Goal: Navigation & Orientation: Understand site structure

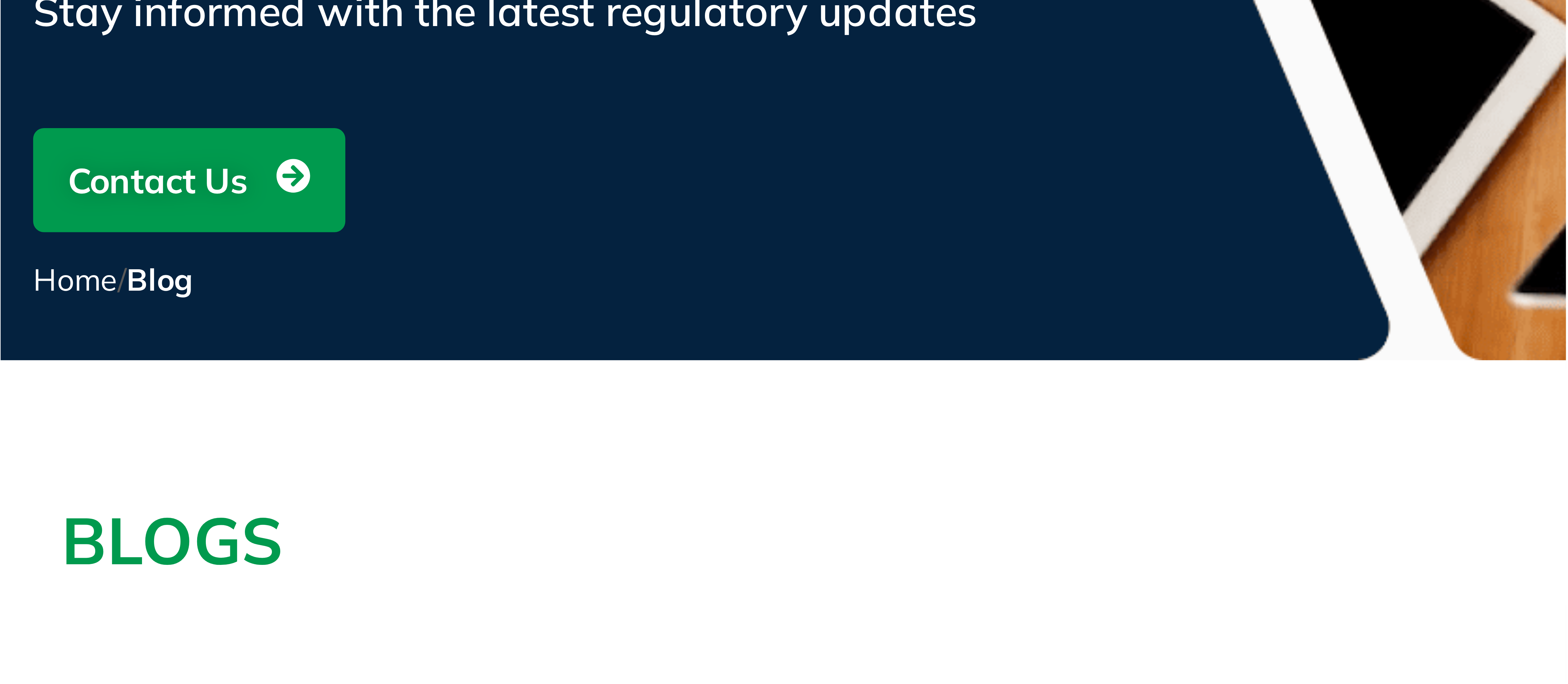
scroll to position [37, 0]
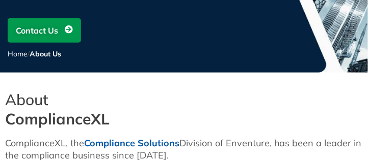
scroll to position [145, 0]
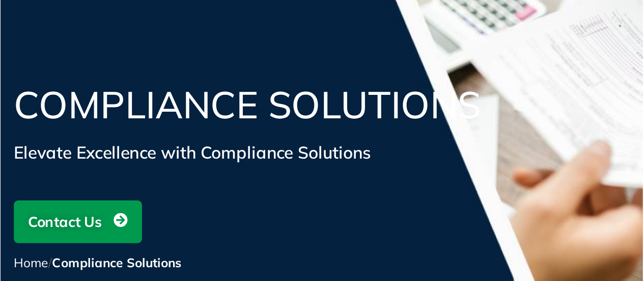
scroll to position [51, 0]
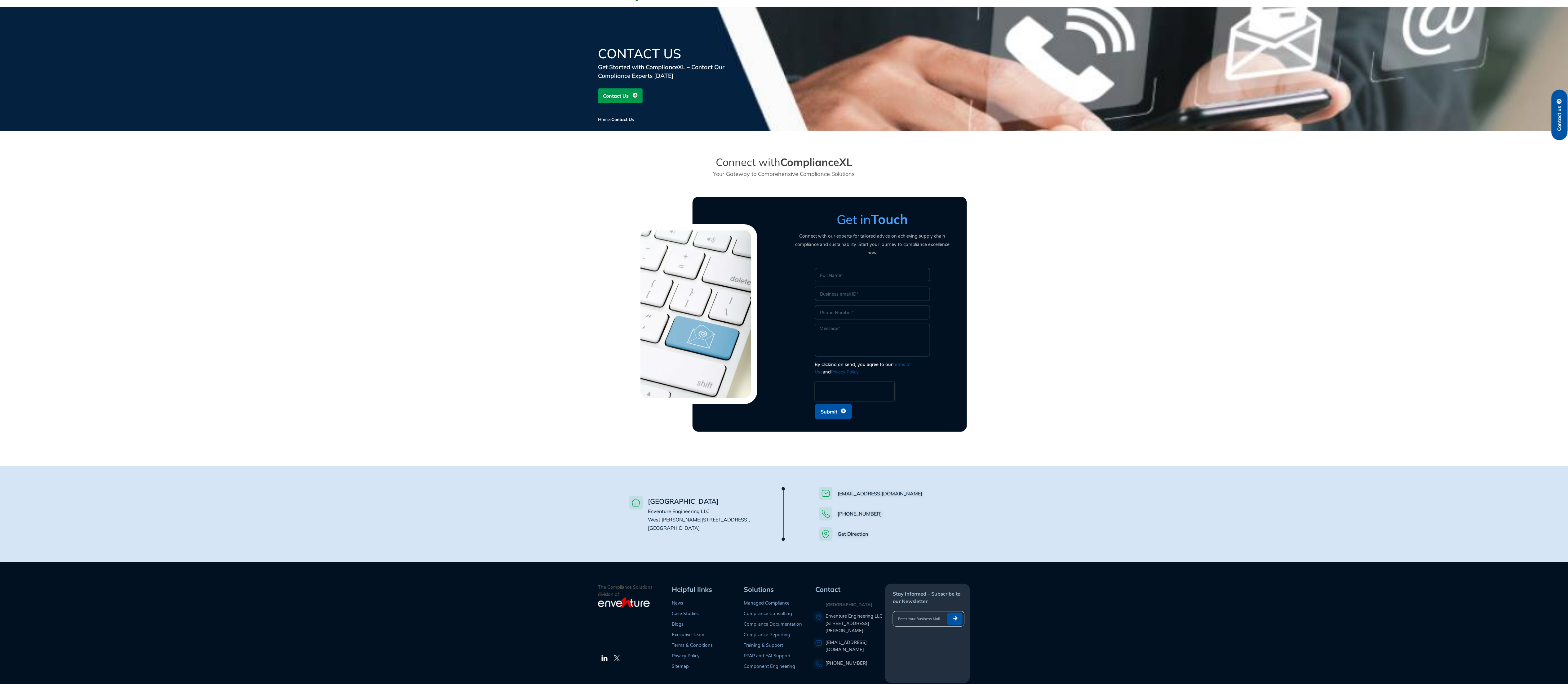
scroll to position [52, 0]
